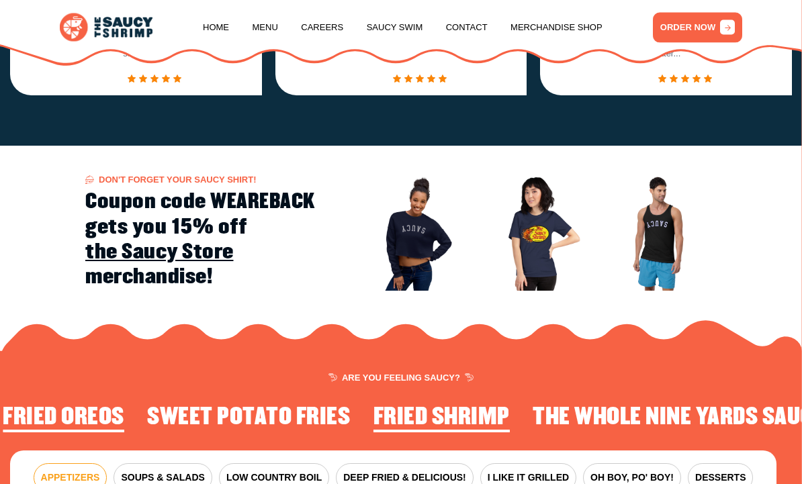
scroll to position [990, 0]
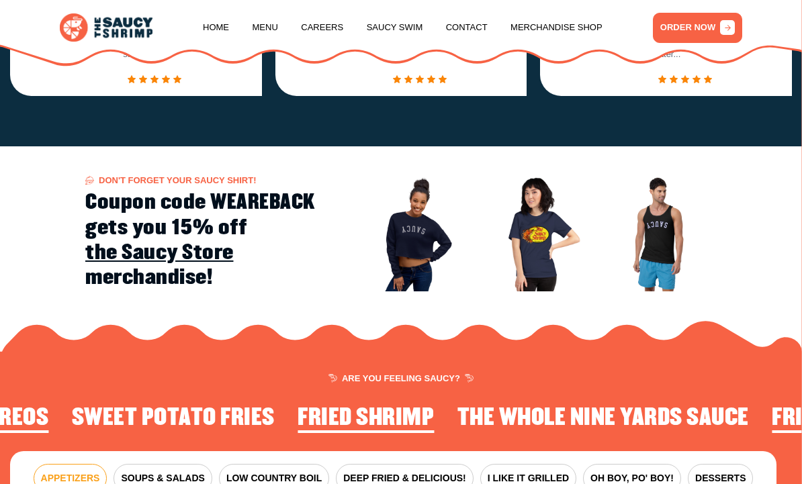
click at [262, 30] on link "Menu" at bounding box center [265, 27] width 26 height 51
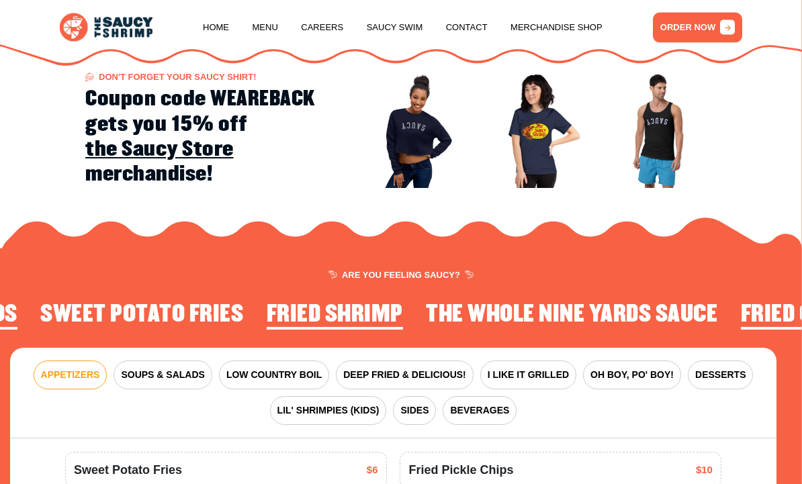
scroll to position [1307, 0]
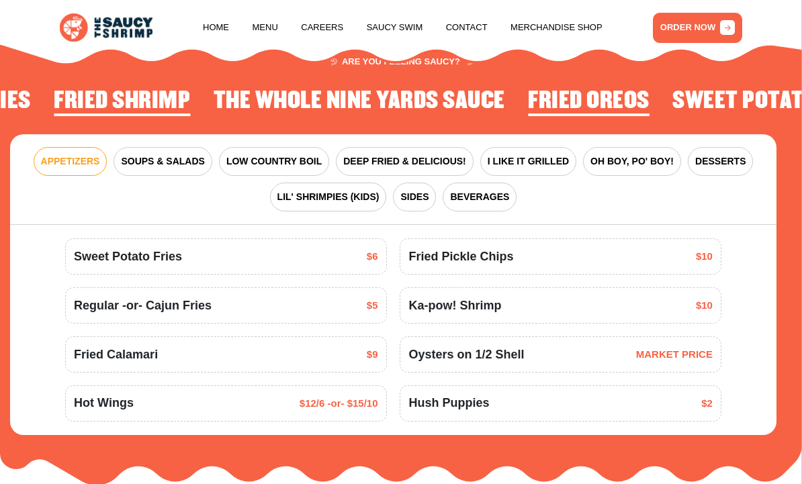
click at [411, 195] on span "SIDES" at bounding box center [414, 197] width 28 height 14
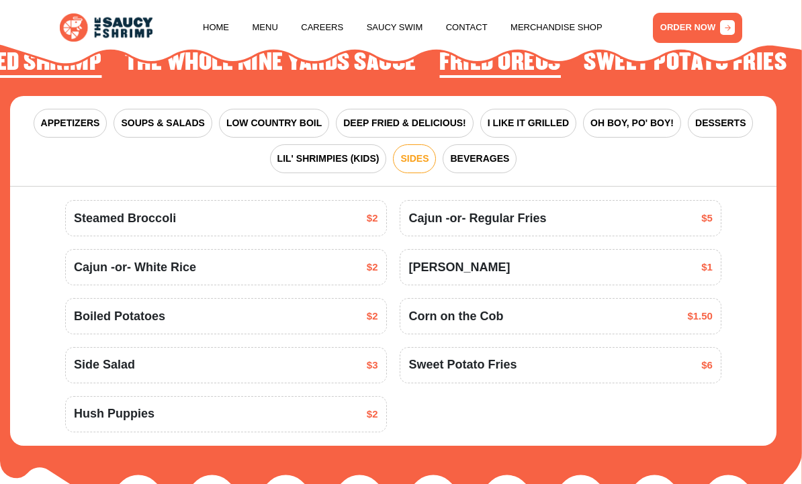
scroll to position [1356, 0]
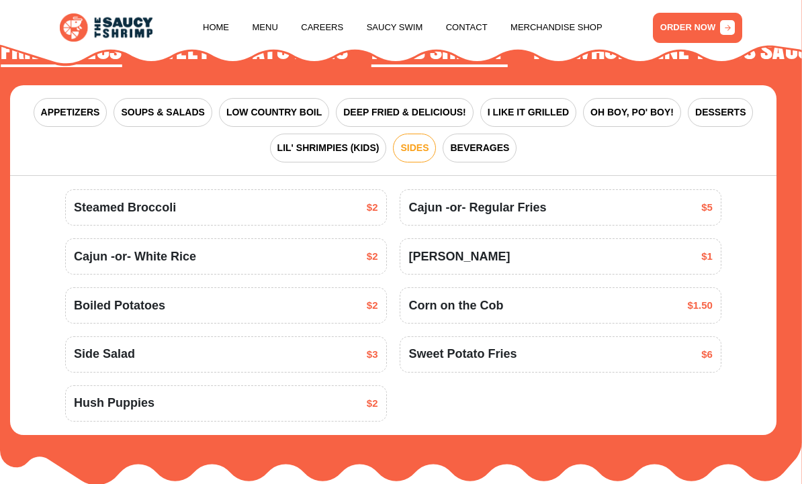
click at [426, 105] on span "DEEP FRIED & DELICIOUS!" at bounding box center [404, 112] width 123 height 14
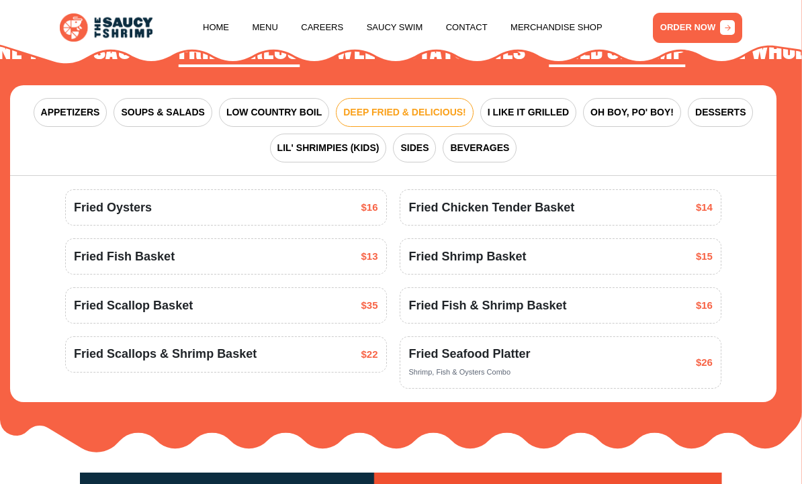
click at [286, 107] on span "LOW COUNTRY BOIL" at bounding box center [273, 112] width 95 height 14
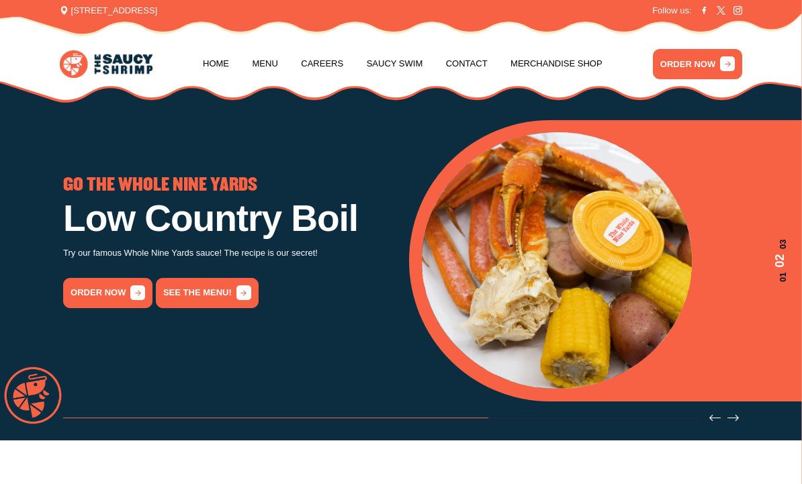
scroll to position [0, 0]
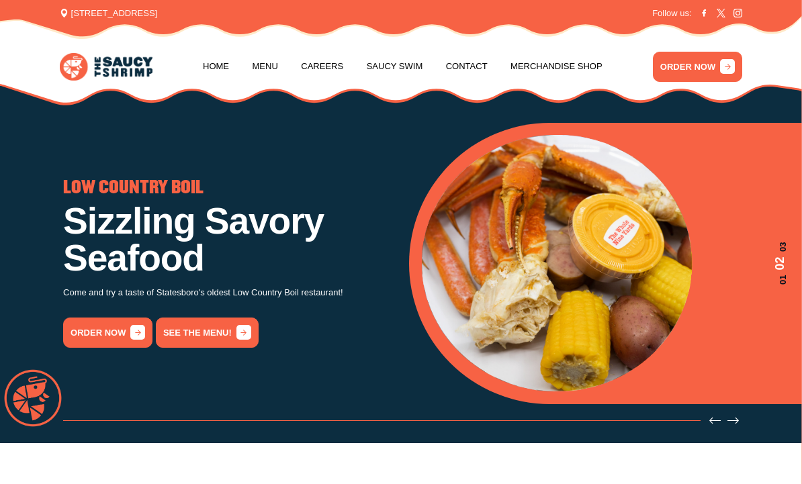
click at [267, 66] on link "Menu" at bounding box center [265, 66] width 26 height 51
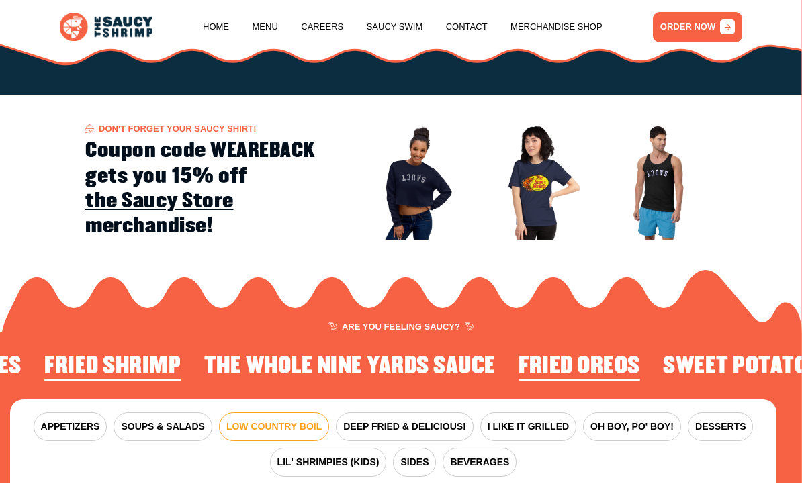
scroll to position [1307, 0]
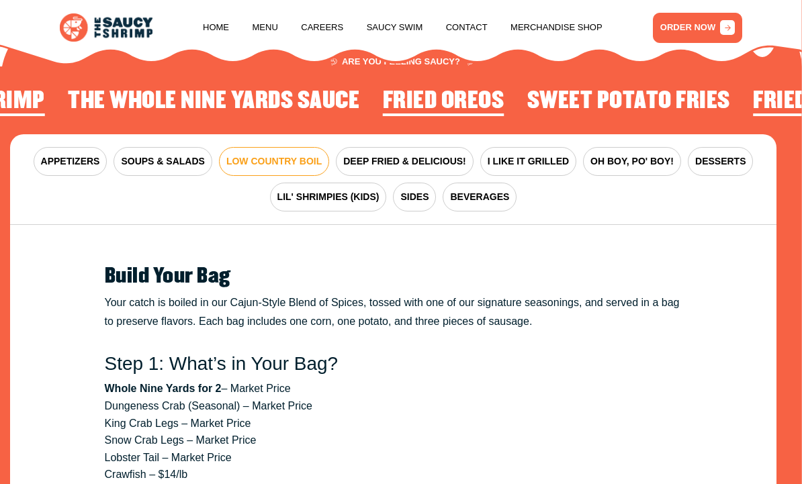
click at [528, 154] on span "I LIKE IT GRILLED" at bounding box center [527, 161] width 81 height 14
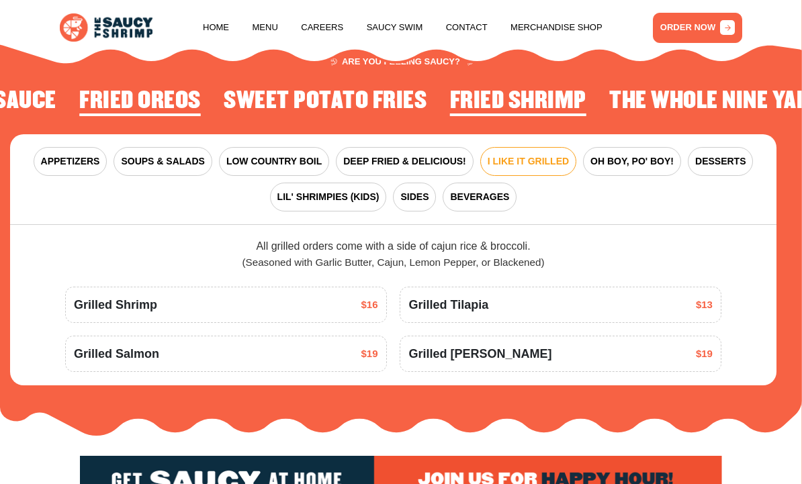
click at [625, 154] on span "OH BOY, PO' BOY!" at bounding box center [631, 161] width 83 height 14
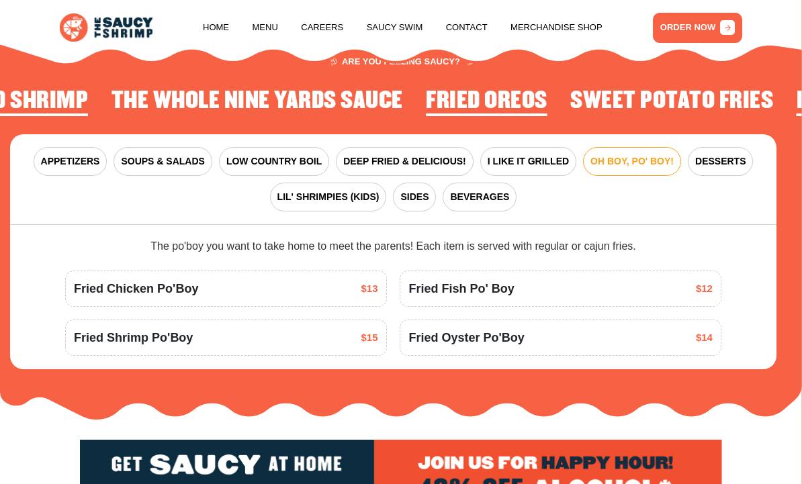
click at [715, 155] on span "DESSERTS" at bounding box center [720, 161] width 50 height 14
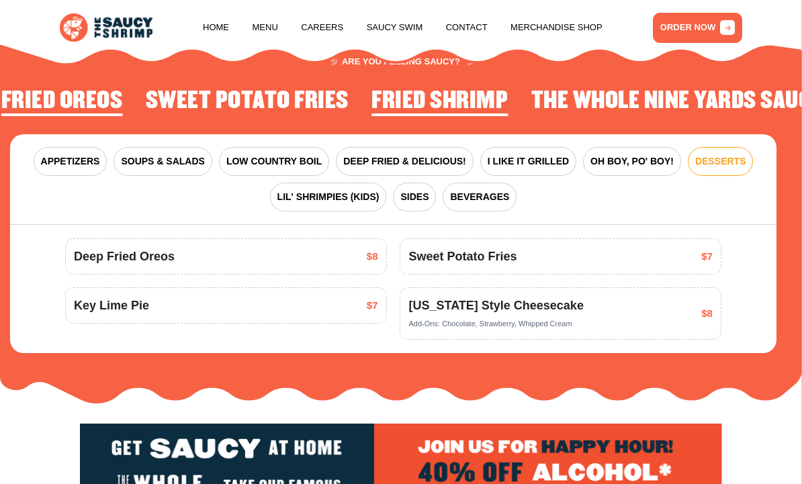
click at [413, 191] on span "SIDES" at bounding box center [414, 197] width 28 height 14
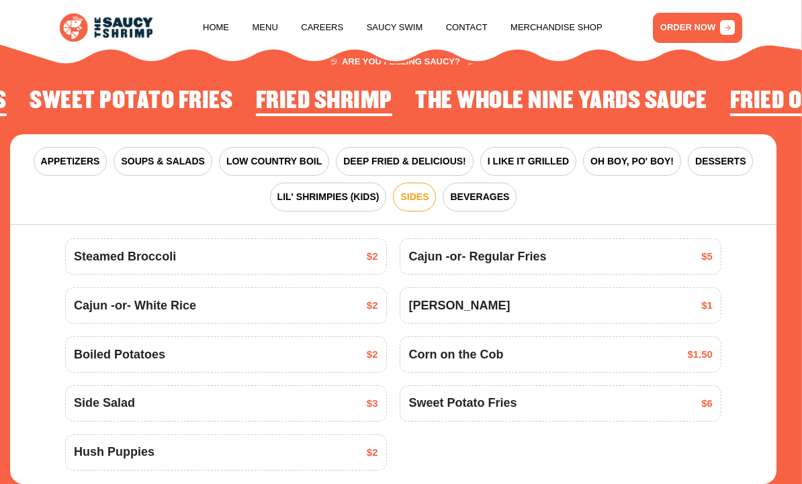
scroll to position [1301, 0]
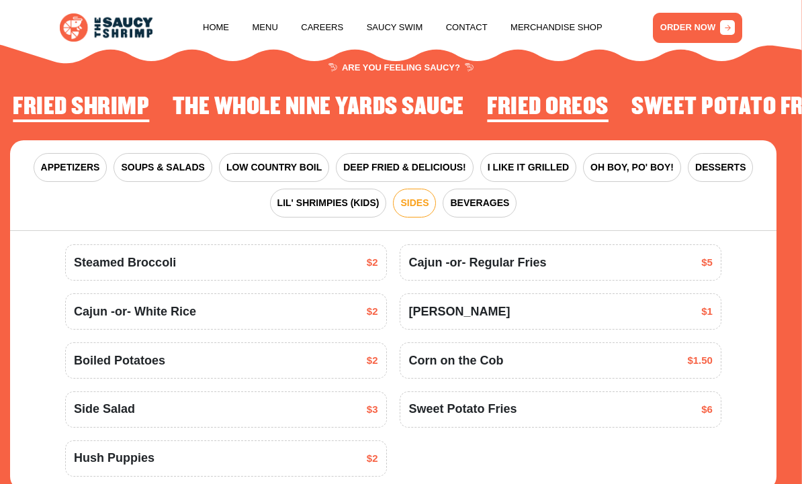
click at [83, 160] on span "APPETIZERS" at bounding box center [70, 167] width 59 height 14
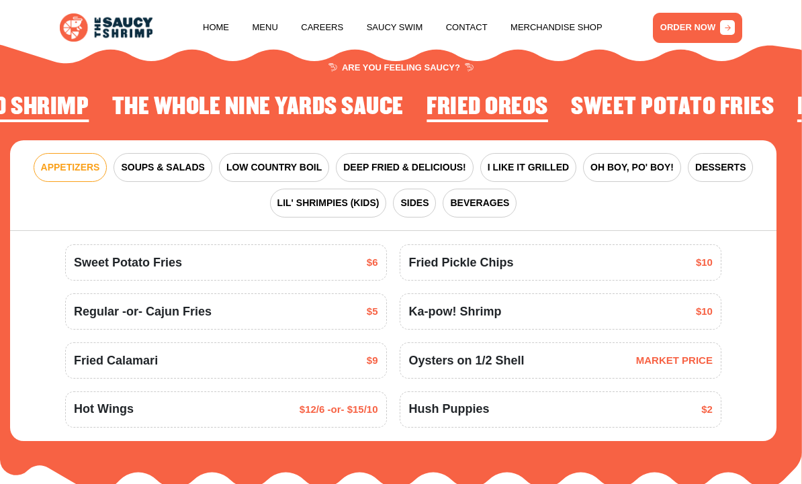
click at [73, 161] on span "APPETIZERS" at bounding box center [70, 167] width 59 height 14
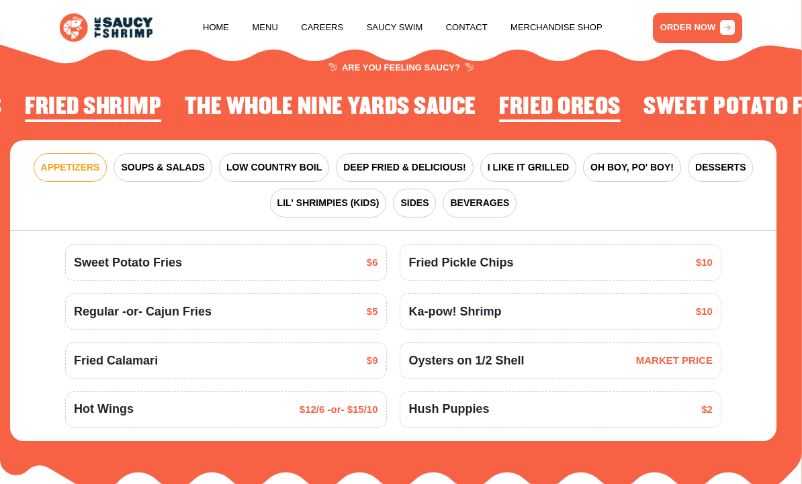
click at [417, 162] on span "DEEP FRIED & DELICIOUS!" at bounding box center [404, 167] width 123 height 14
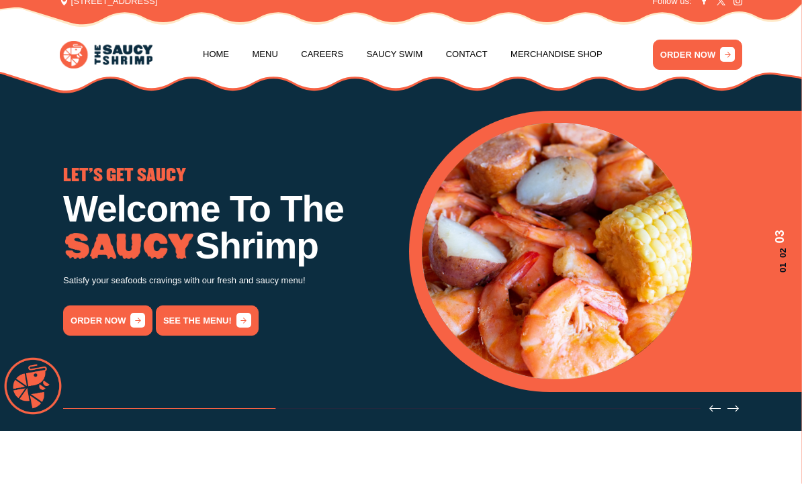
scroll to position [0, 0]
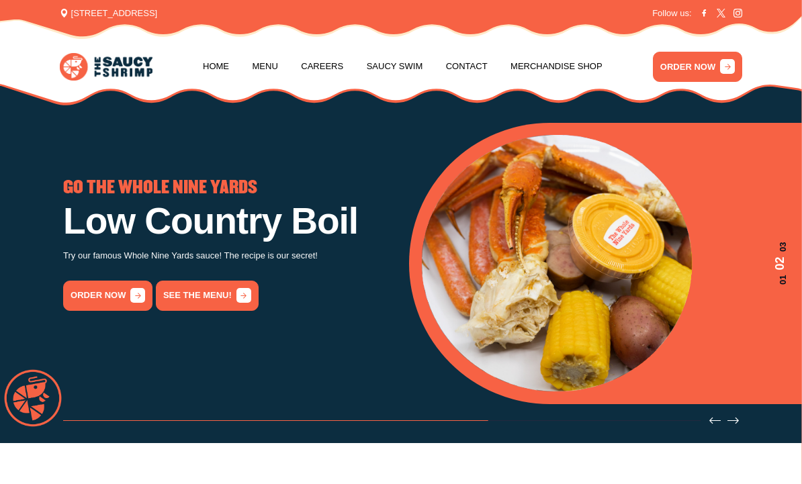
click at [222, 291] on link "See the menu!" at bounding box center [207, 296] width 103 height 30
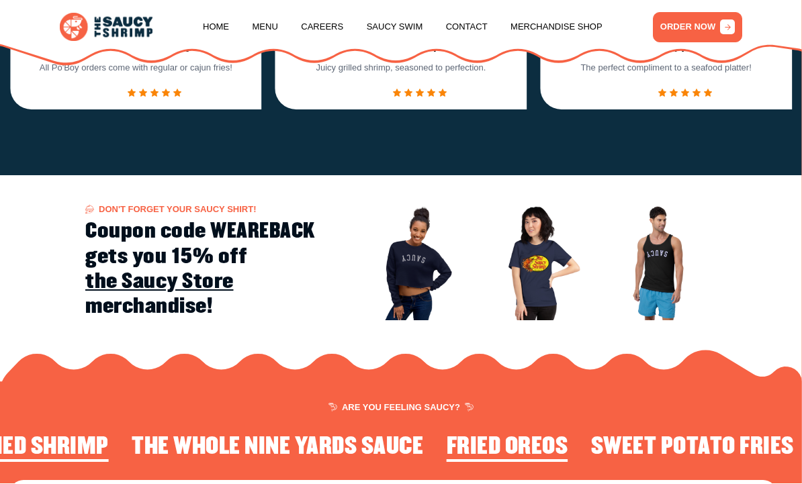
scroll to position [1307, 0]
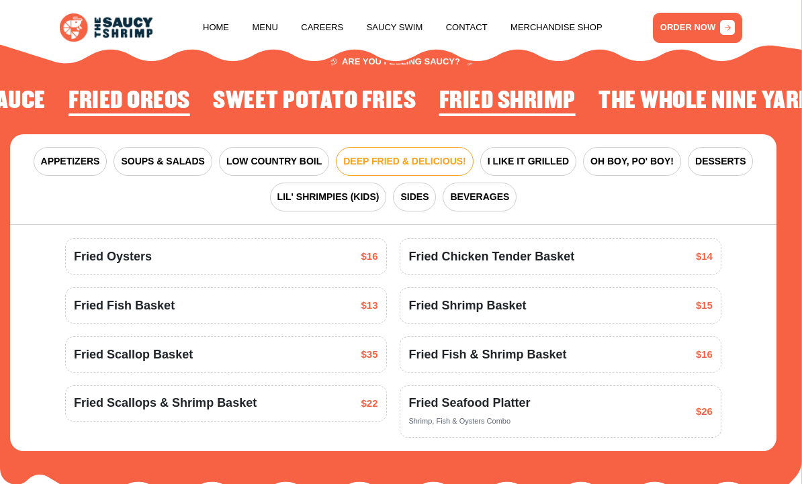
click at [164, 157] on span "SOUPS & SALADS" at bounding box center [162, 161] width 83 height 14
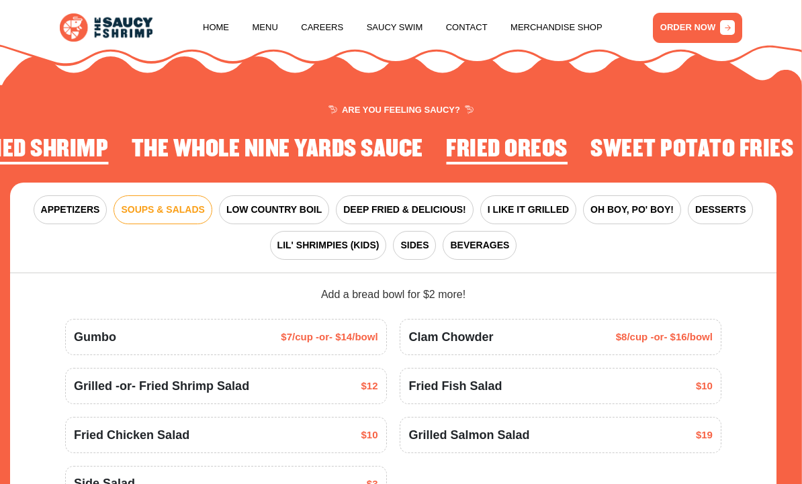
scroll to position [1256, 0]
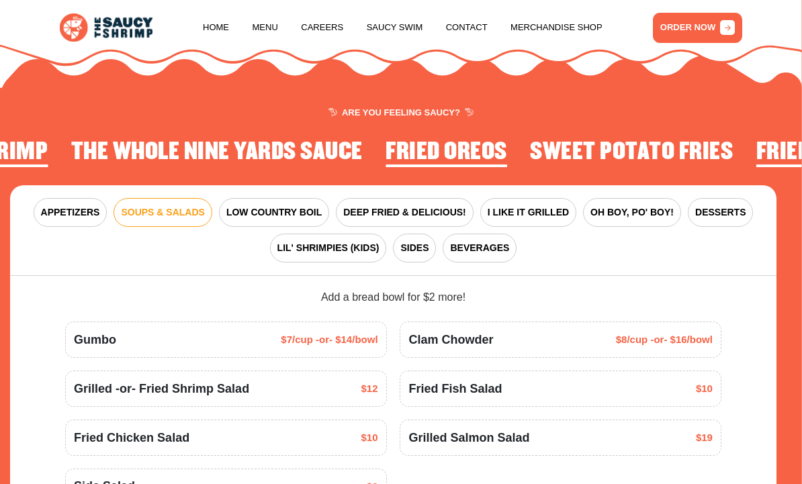
click at [413, 209] on span "DEEP FRIED & DELICIOUS!" at bounding box center [404, 212] width 123 height 14
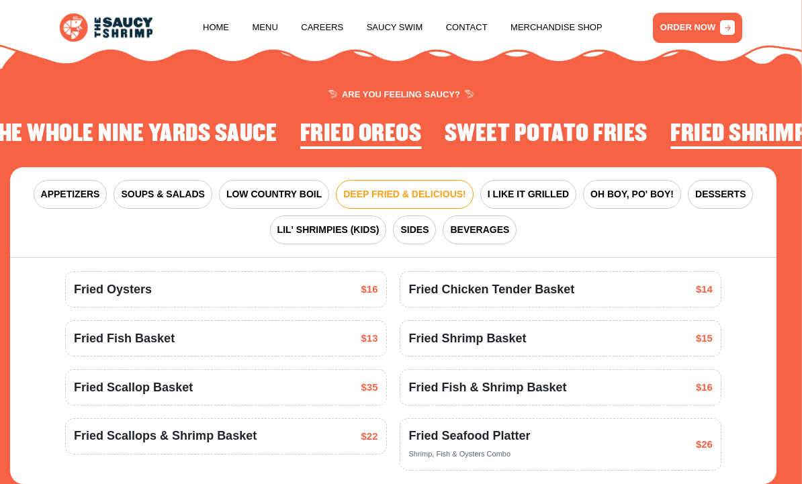
scroll to position [1287, 0]
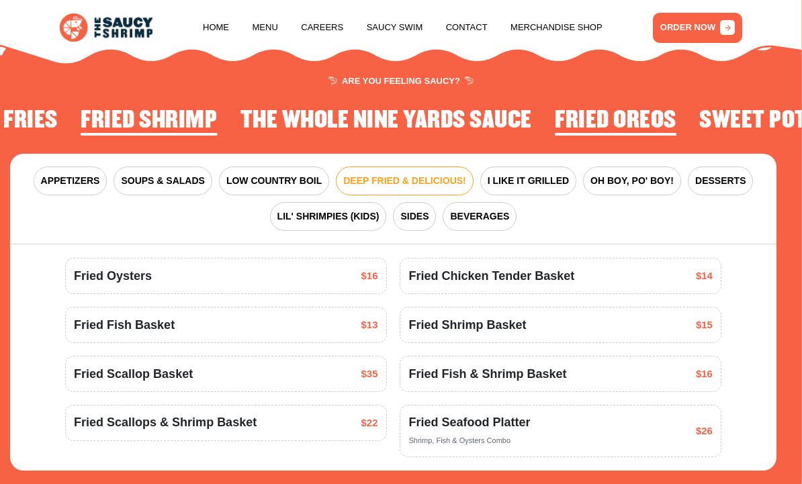
click at [512, 371] on span "Fried Fish & Shrimp Basket" at bounding box center [487, 374] width 158 height 18
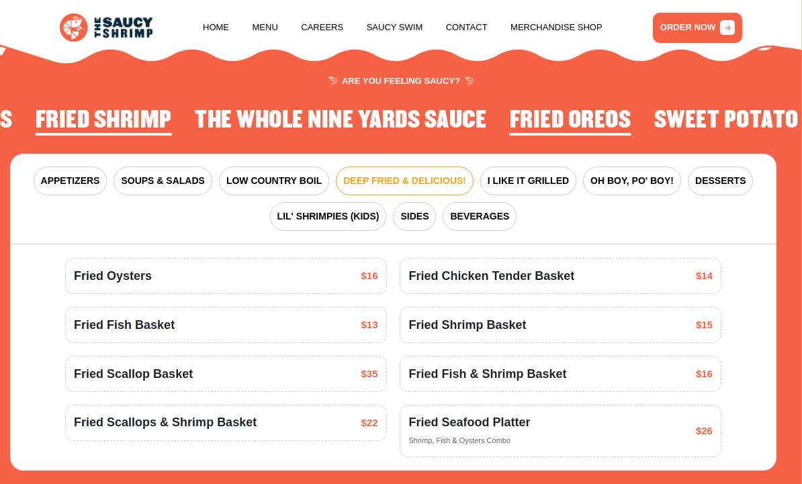
click at [516, 370] on span "Fried Fish & Shrimp Basket" at bounding box center [487, 374] width 158 height 18
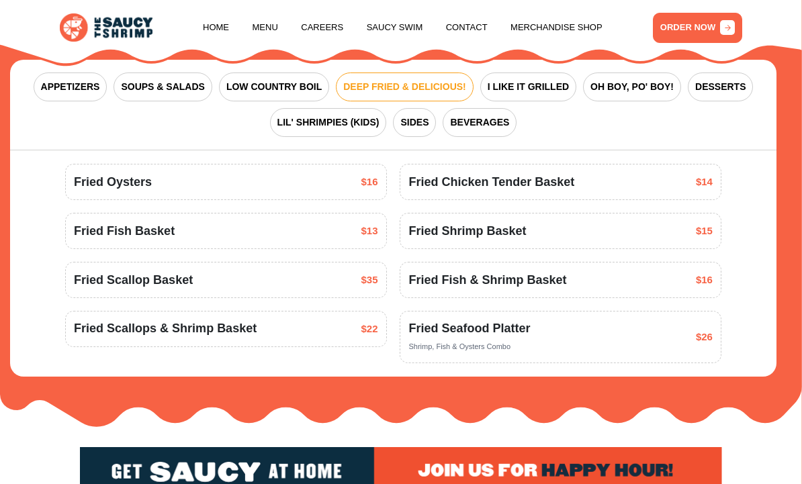
scroll to position [1380, 0]
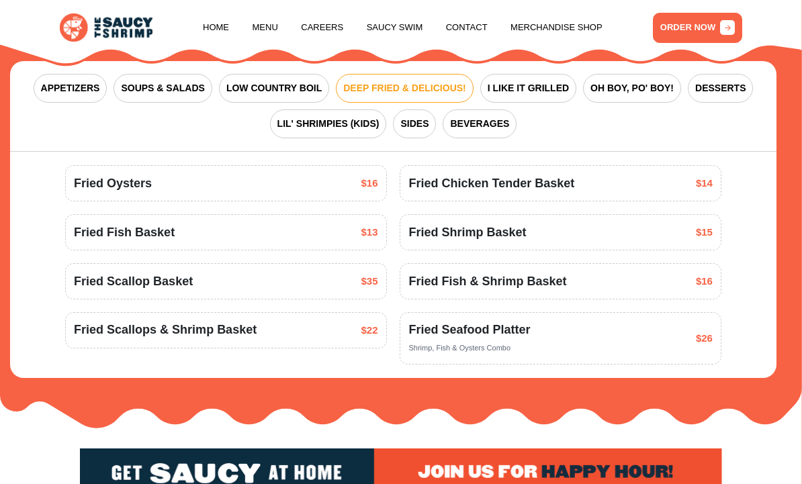
click at [634, 83] on span "OH BOY, PO' BOY!" at bounding box center [631, 88] width 83 height 14
